Goal: Task Accomplishment & Management: Manage account settings

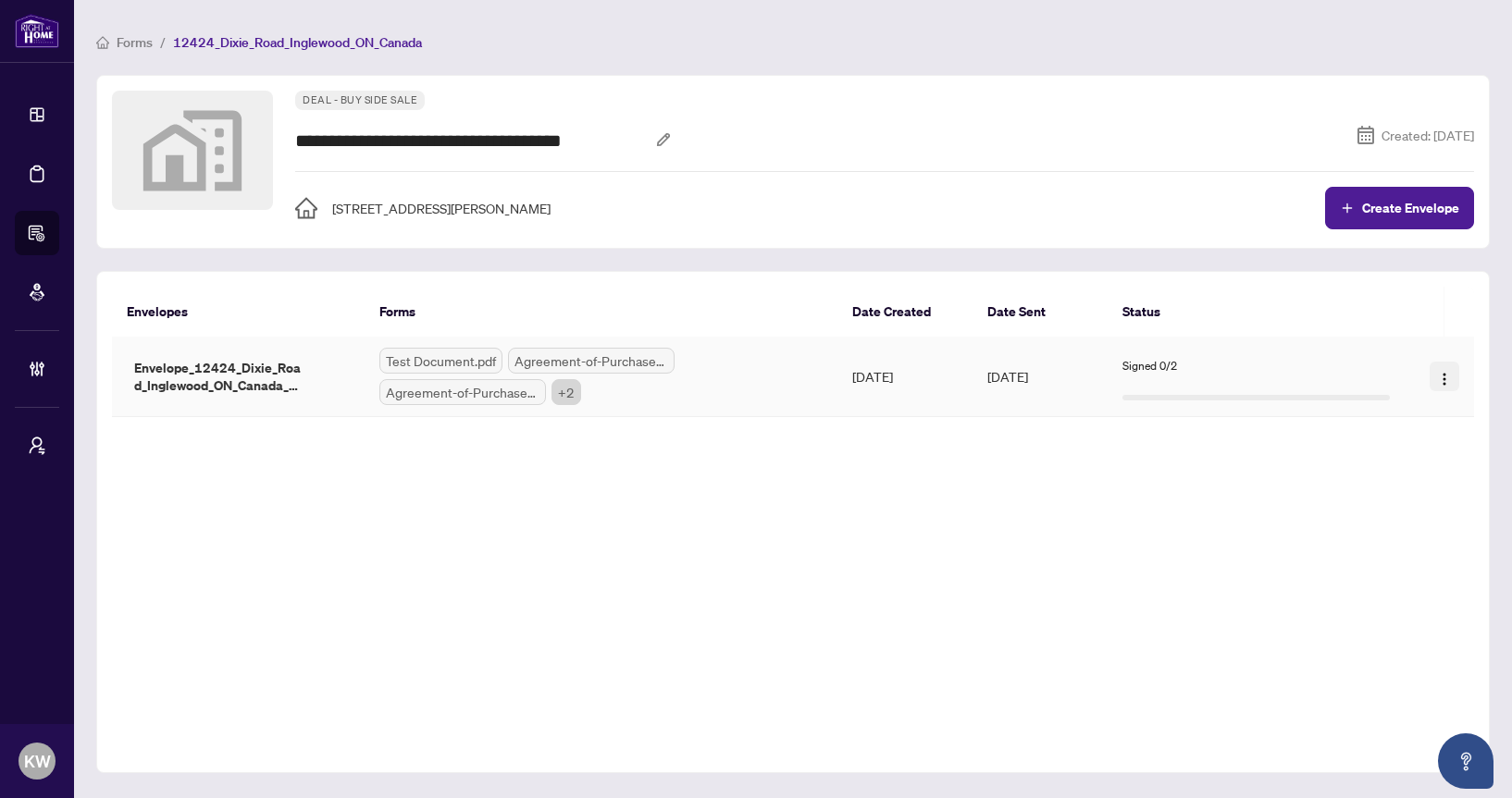
click at [1444, 379] on img "button" at bounding box center [1444, 379] width 15 height 15
click at [1401, 524] on span "Resend" at bounding box center [1409, 530] width 44 height 13
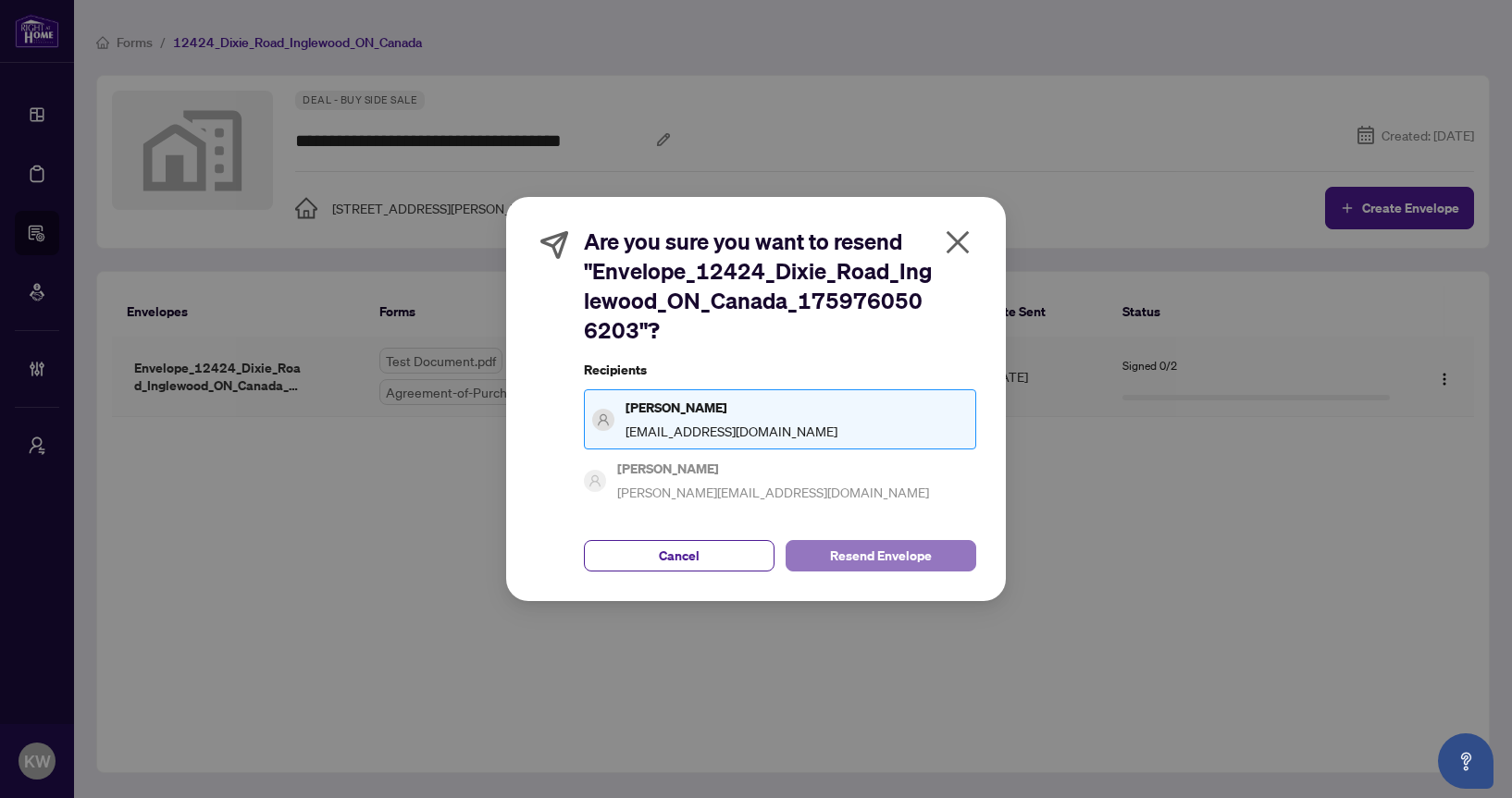
click at [924, 553] on span "Resend Envelope" at bounding box center [881, 556] width 102 height 30
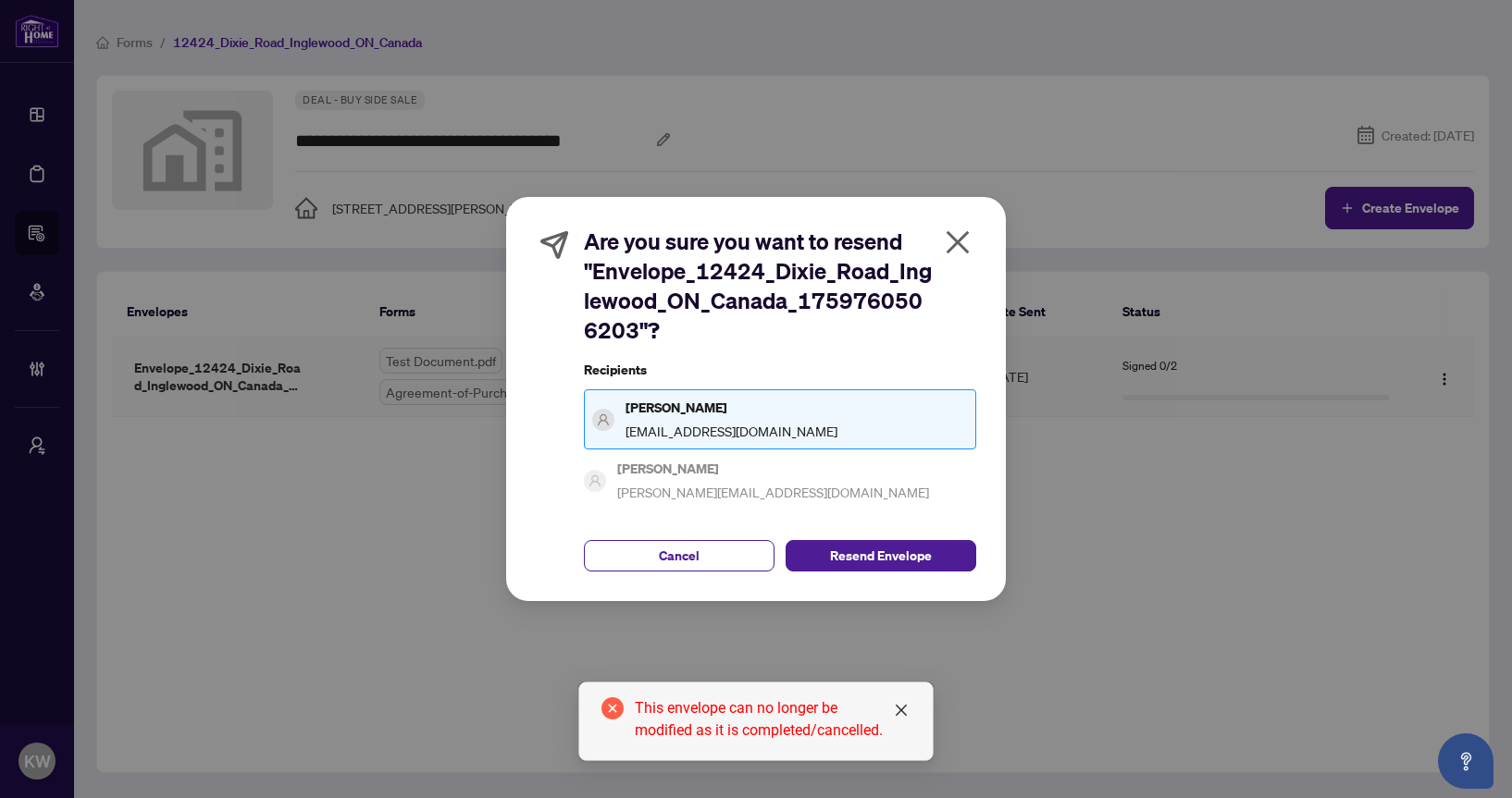
click at [240, 312] on div "Are you sure you want to resend "Envelope_12424_Dixie_Road_Inglewood_ON_Canada_…" at bounding box center [756, 399] width 1512 height 798
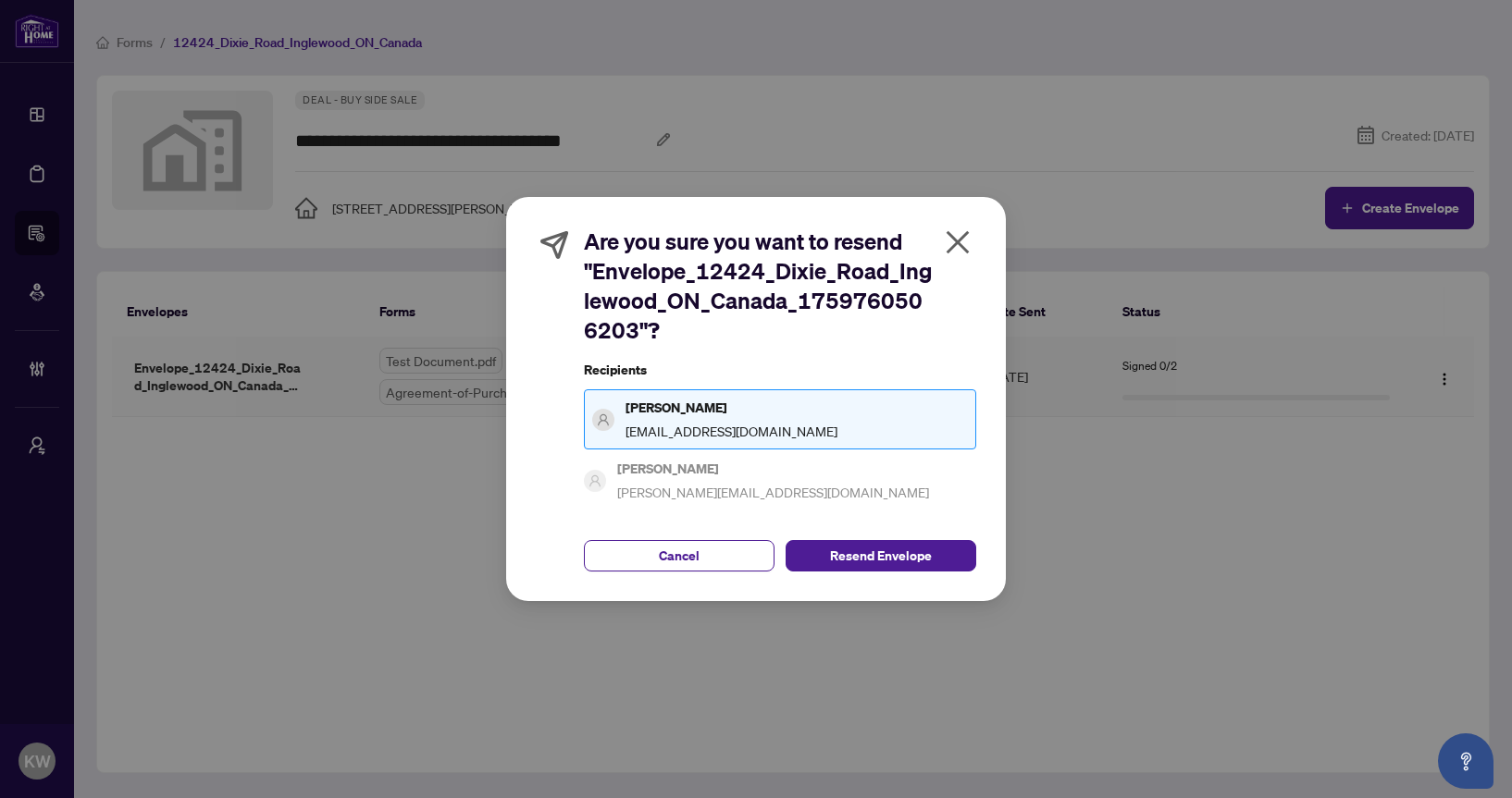
click at [956, 236] on icon "close" at bounding box center [958, 243] width 30 height 30
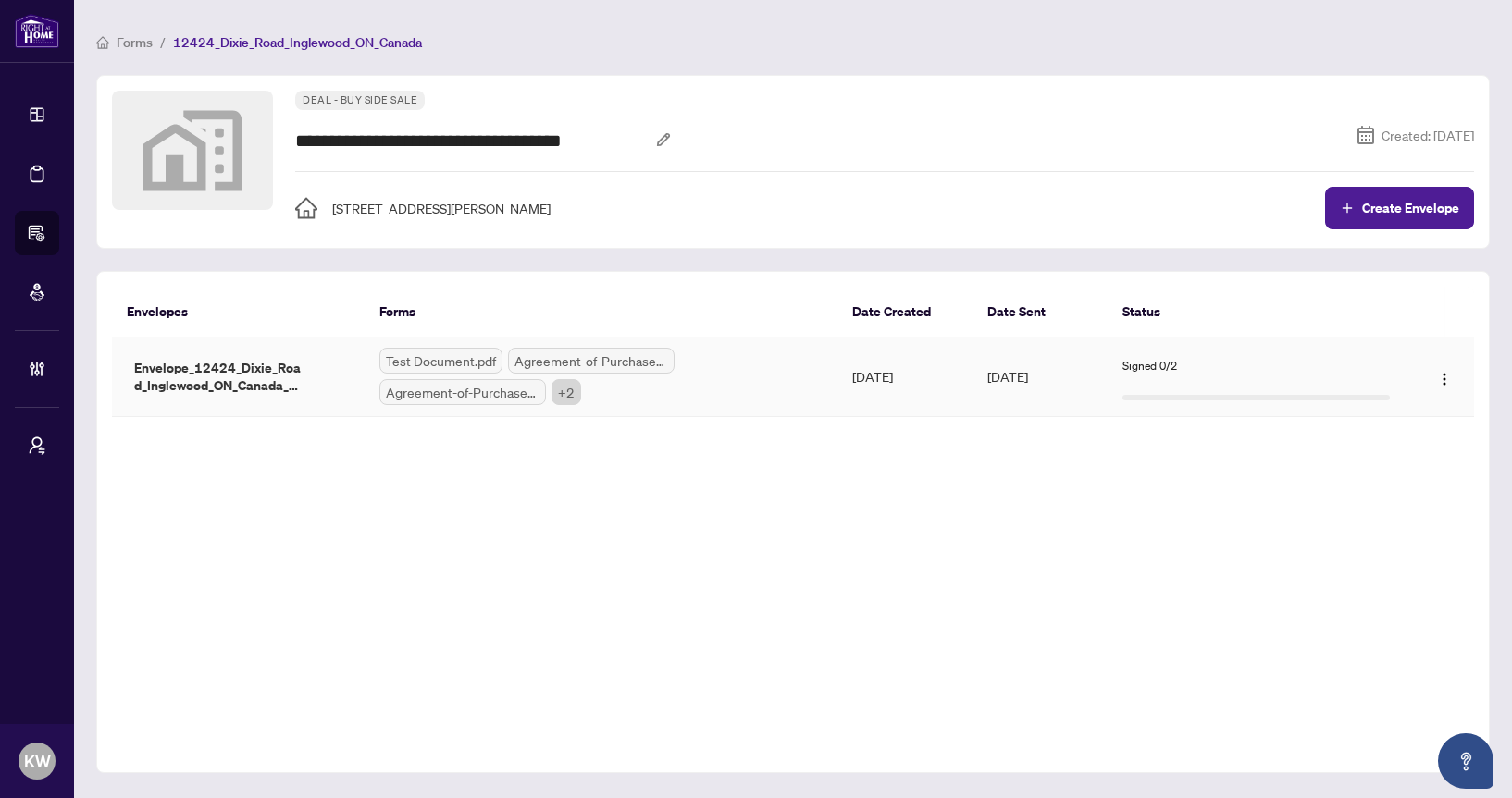
click at [807, 377] on div "Test Document.pdf Agreement-of-Purchase-and-Sale.pdf Agreement-of-Purchase-and-…" at bounding box center [600, 376] width 442 height 57
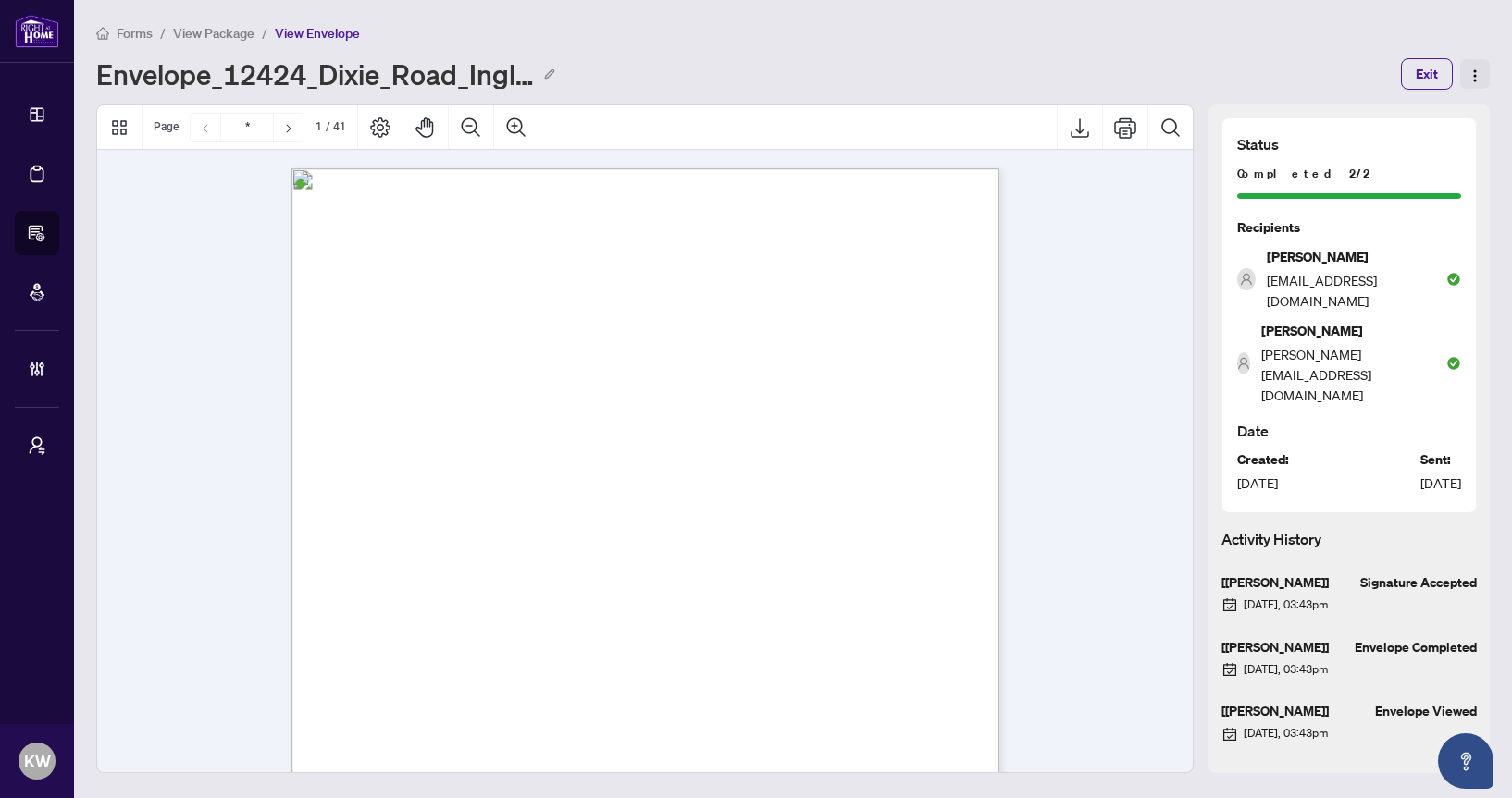
click at [1475, 78] on img "button" at bounding box center [1475, 76] width 15 height 15
click at [232, 33] on span "View Package" at bounding box center [214, 33] width 82 height 17
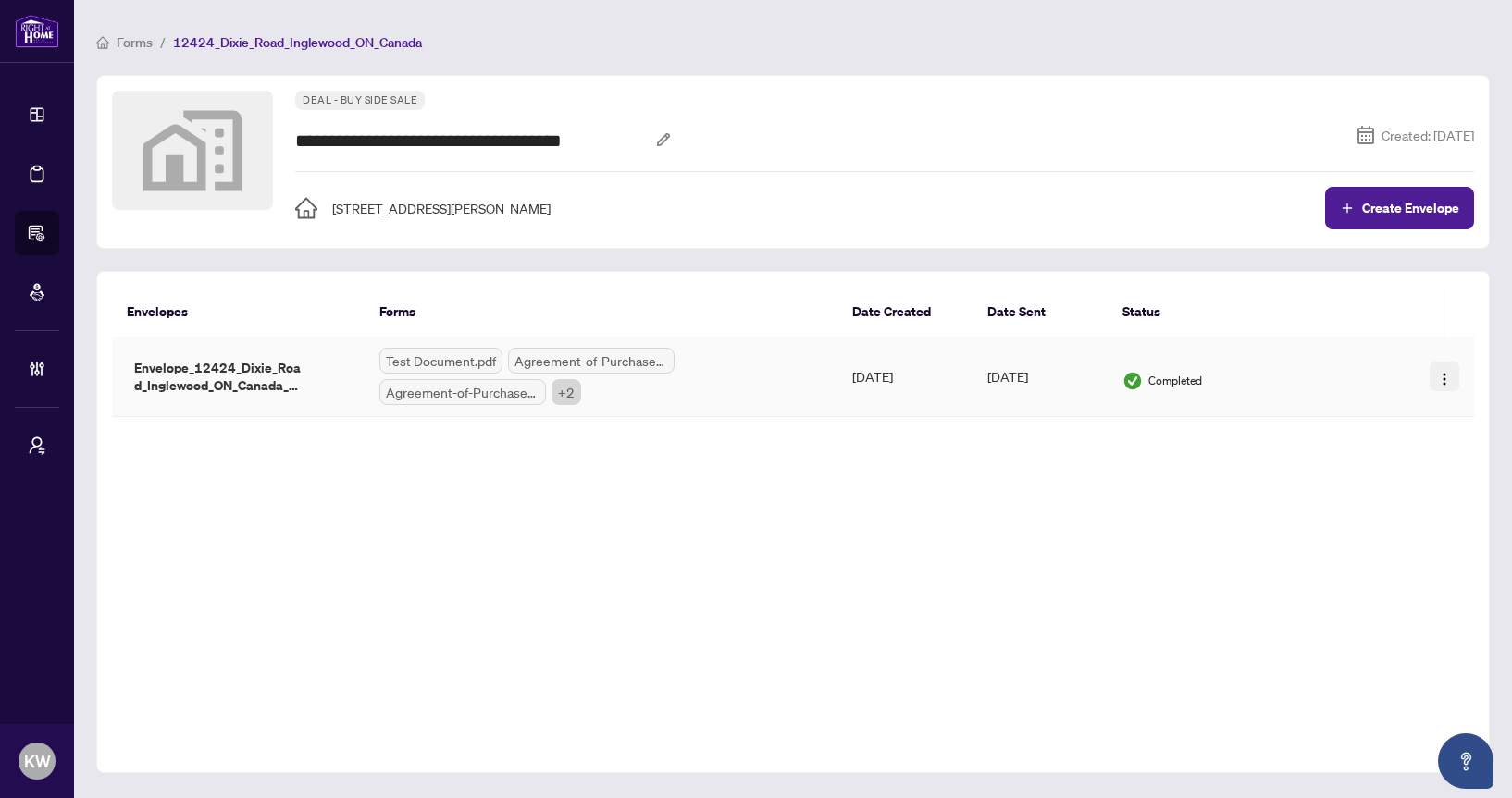
click at [1445, 374] on img "button" at bounding box center [1444, 379] width 15 height 15
click at [1238, 375] on div "Completed" at bounding box center [1256, 381] width 267 height 20
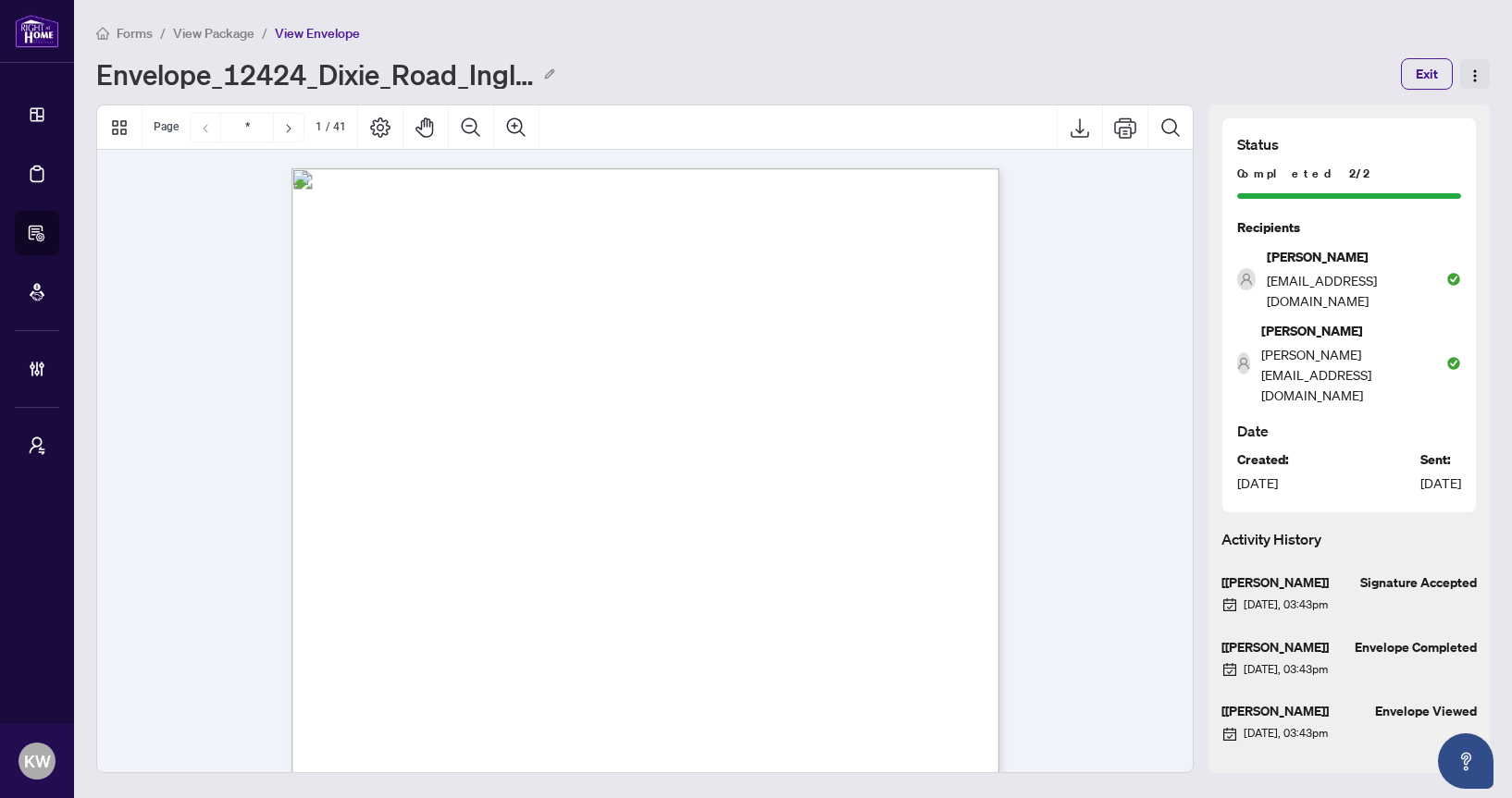
click at [1481, 70] on img "button" at bounding box center [1475, 76] width 15 height 15
click at [260, 98] on div "Forms / View Package / View Envelope Envelope_12424_Dixie_Road_Inglewood_ON_Can…" at bounding box center [793, 398] width 1393 height 751
click at [216, 38] on span "View Package" at bounding box center [214, 33] width 82 height 17
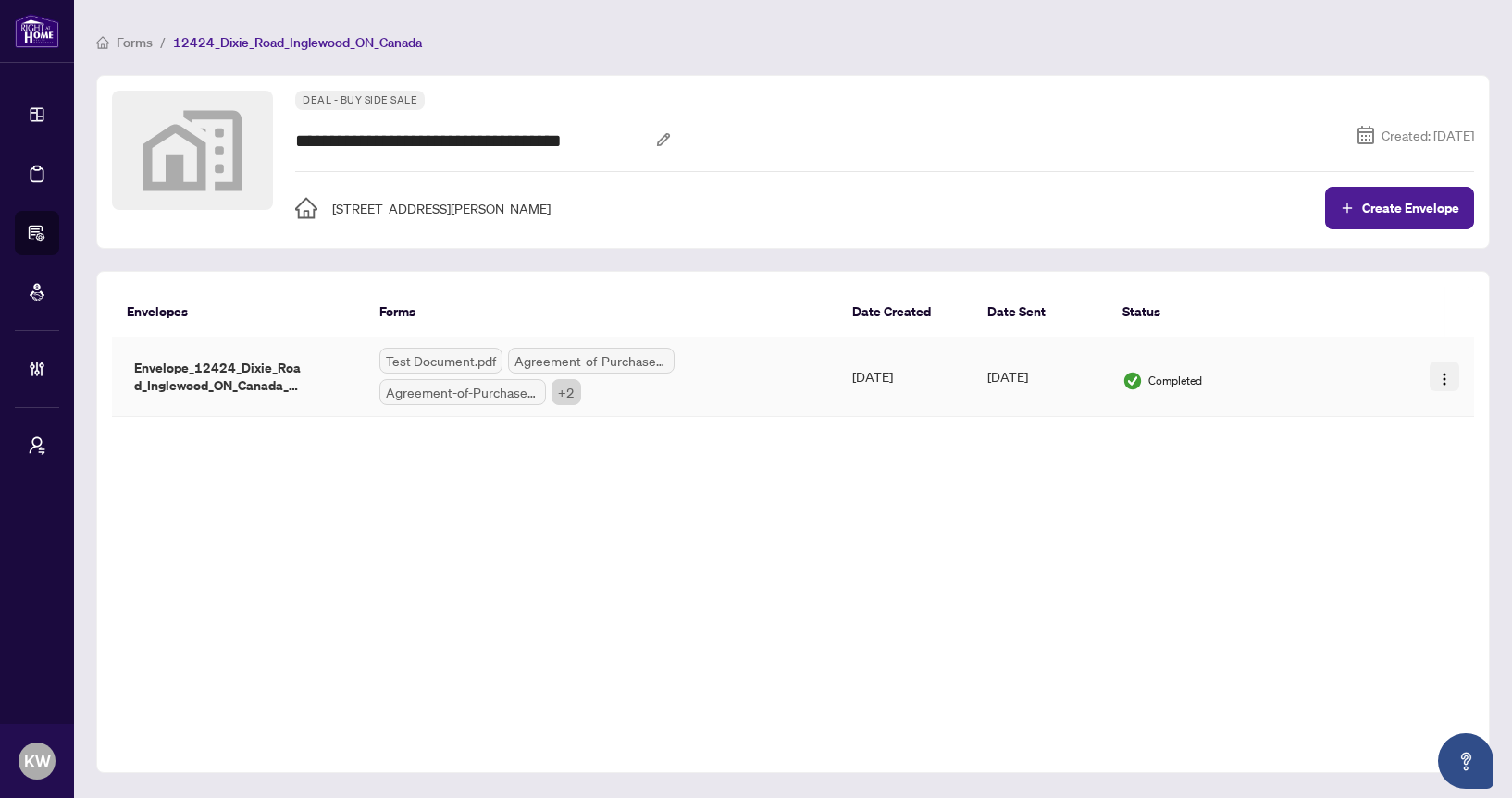
click at [1442, 374] on img "button" at bounding box center [1444, 379] width 15 height 15
click at [1153, 433] on div "Envelopes Forms Date Created Date Sent Status Envelopes Forms Date Created Date…" at bounding box center [793, 522] width 1393 height 502
